Goal: Task Accomplishment & Management: Use online tool/utility

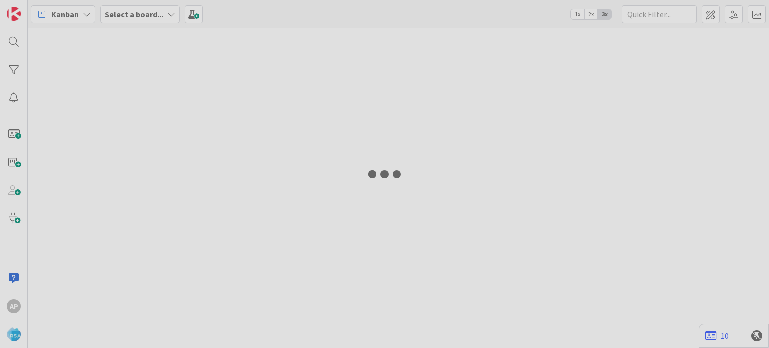
type input "8990"
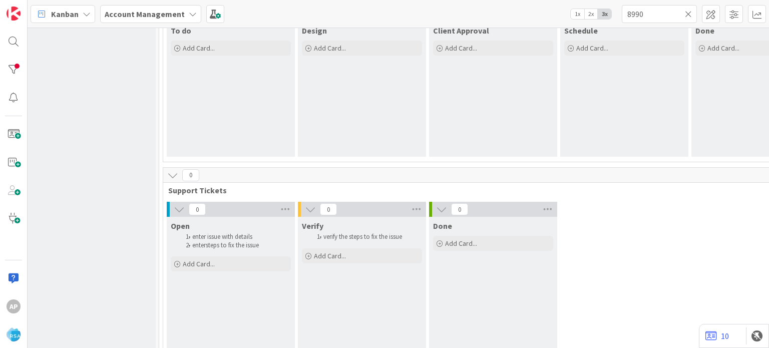
scroll to position [731, 4]
click at [222, 259] on div "Add Card..." at bounding box center [231, 263] width 120 height 15
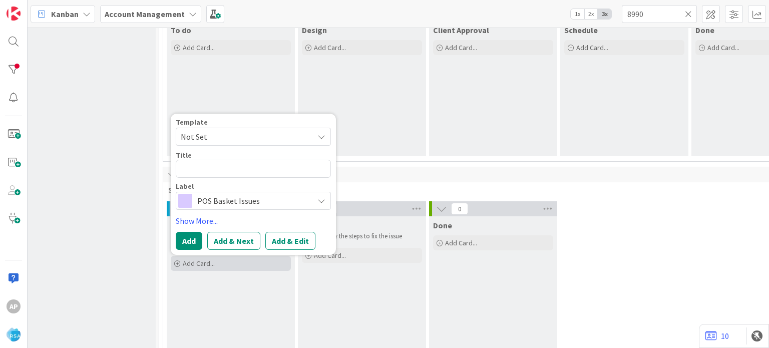
scroll to position [0, 0]
click at [284, 134] on span "Not Set" at bounding box center [243, 136] width 125 height 13
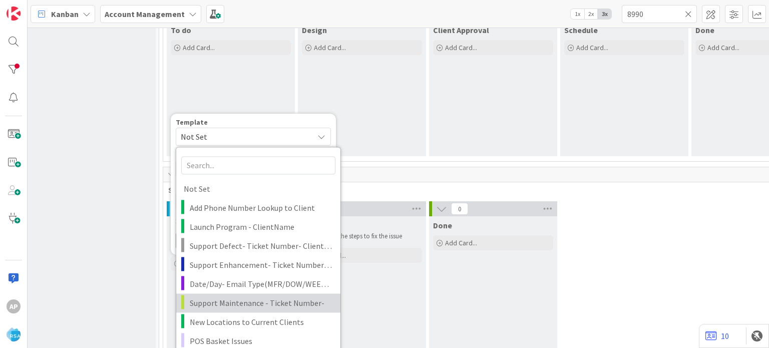
click at [243, 306] on span "Support Maintenance - Ticket Number-" at bounding box center [261, 302] width 143 height 13
type textarea "x"
type textarea "Support Maintenance - Ticket Number-"
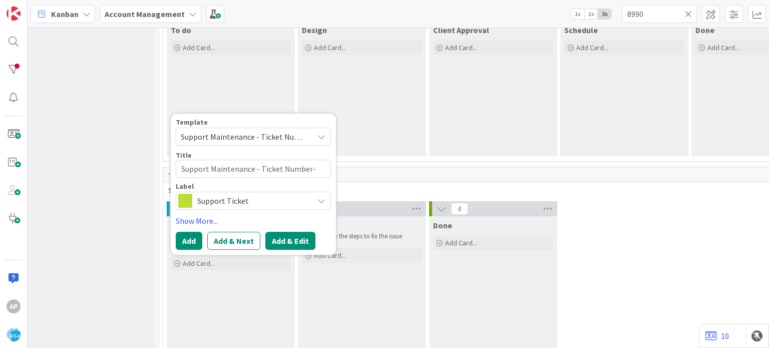
click at [275, 240] on button "Add & Edit" at bounding box center [290, 241] width 50 height 18
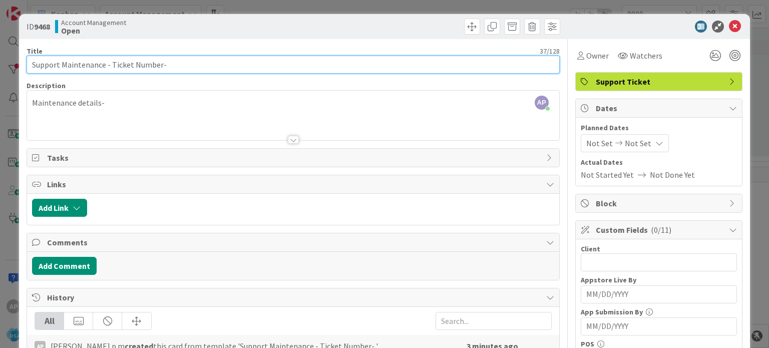
click at [161, 61] on input "Support Maintenance - Ticket Number-" at bounding box center [293, 65] width 533 height 18
paste input "[PERSON_NAME] Fresh Market"
drag, startPoint x: 110, startPoint y: 62, endPoint x: 158, endPoint y: 67, distance: 48.3
click at [158, 67] on input "Support Maintenance - Ticket Number-[PERSON_NAME] Fresh Market -RSA" at bounding box center [293, 65] width 533 height 18
paste input "#320508"
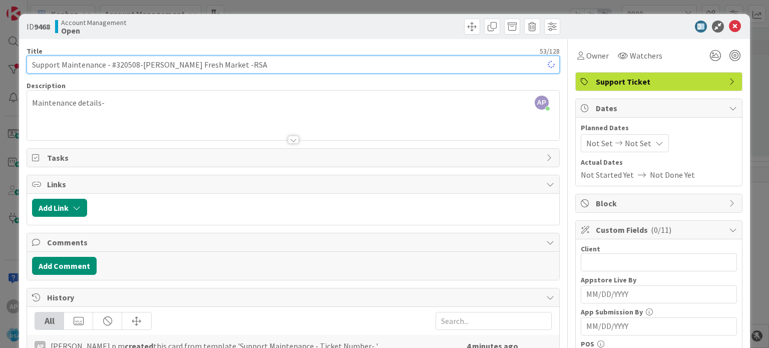
type input "Support Maintenance - #320508-[PERSON_NAME] Fresh Market -RSA"
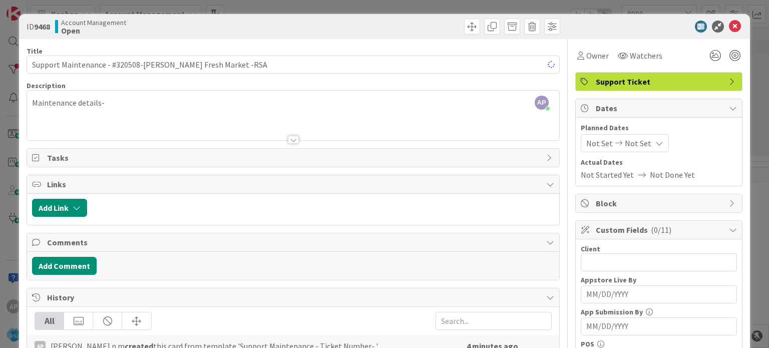
click at [123, 104] on div "AP [PERSON_NAME] p m joined 3 m ago Maintenance details-" at bounding box center [293, 116] width 532 height 50
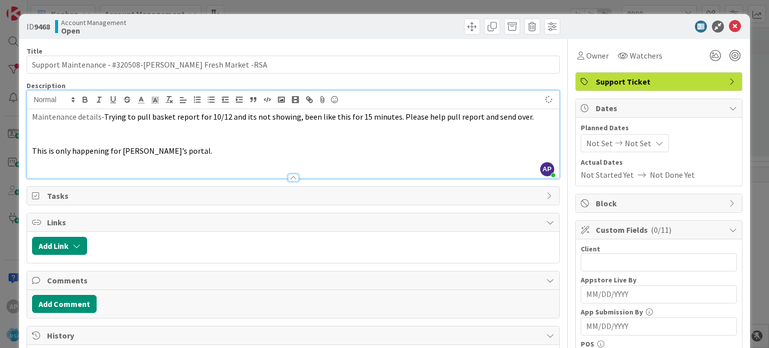
click at [225, 161] on p at bounding box center [293, 163] width 522 height 12
